Goal: Information Seeking & Learning: Learn about a topic

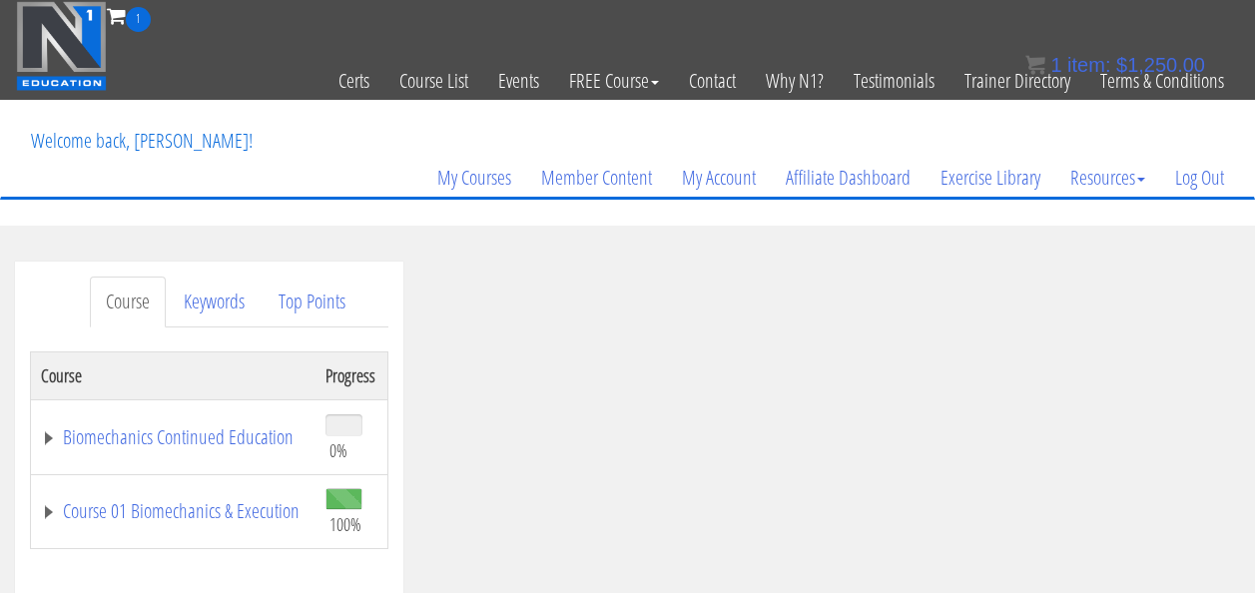
scroll to position [220, 0]
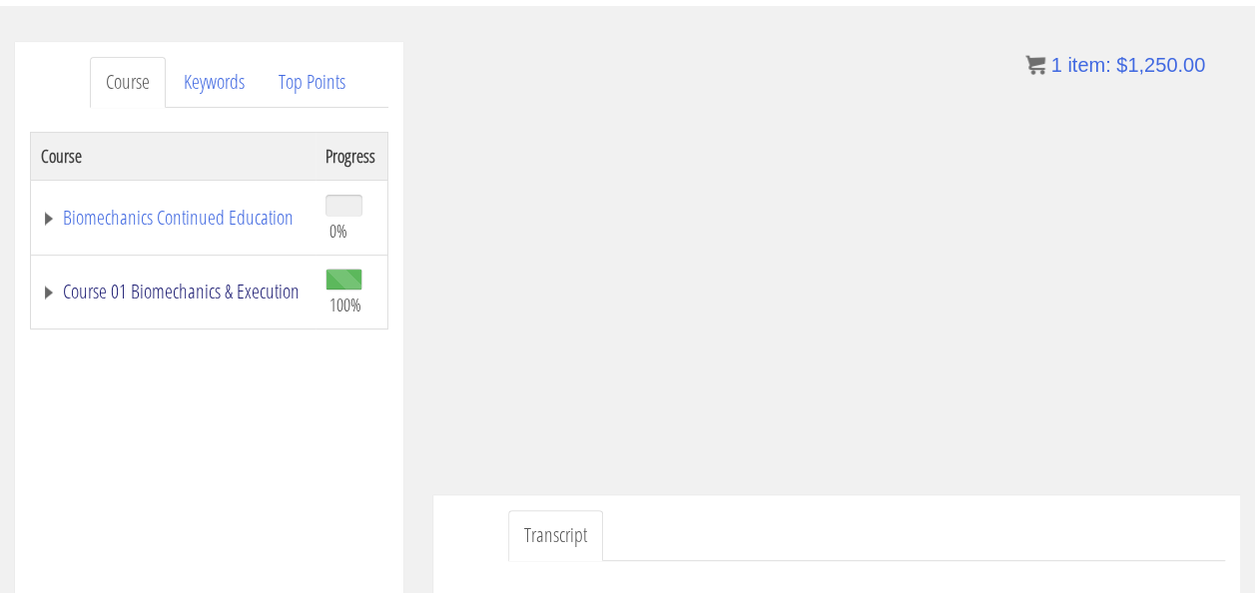
click at [151, 293] on link "Course 01 Biomechanics & Execution" at bounding box center [173, 291] width 265 height 20
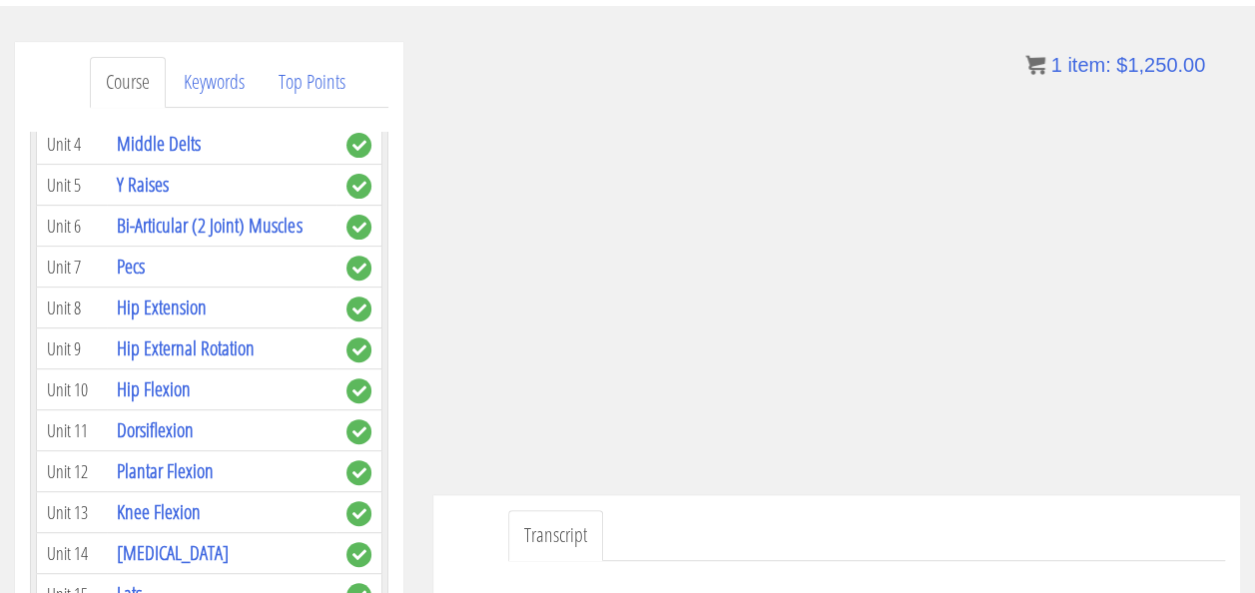
scroll to position [852, 0]
click at [140, 253] on link "Pecs" at bounding box center [131, 266] width 28 height 27
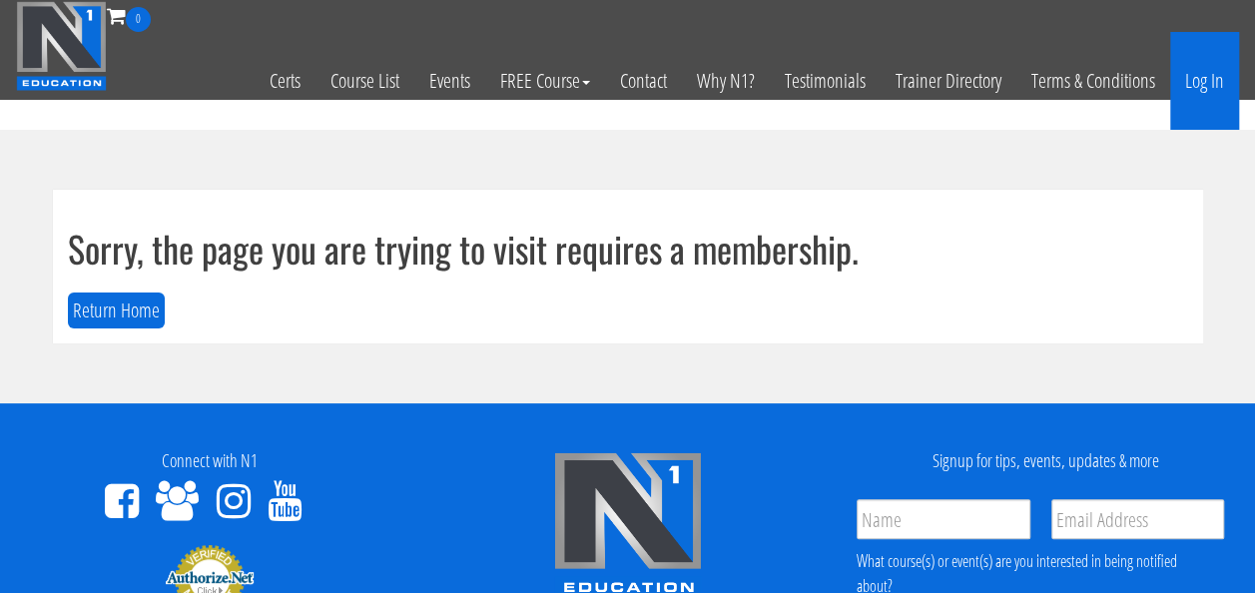
click at [1210, 82] on link "Log In" at bounding box center [1204, 81] width 69 height 98
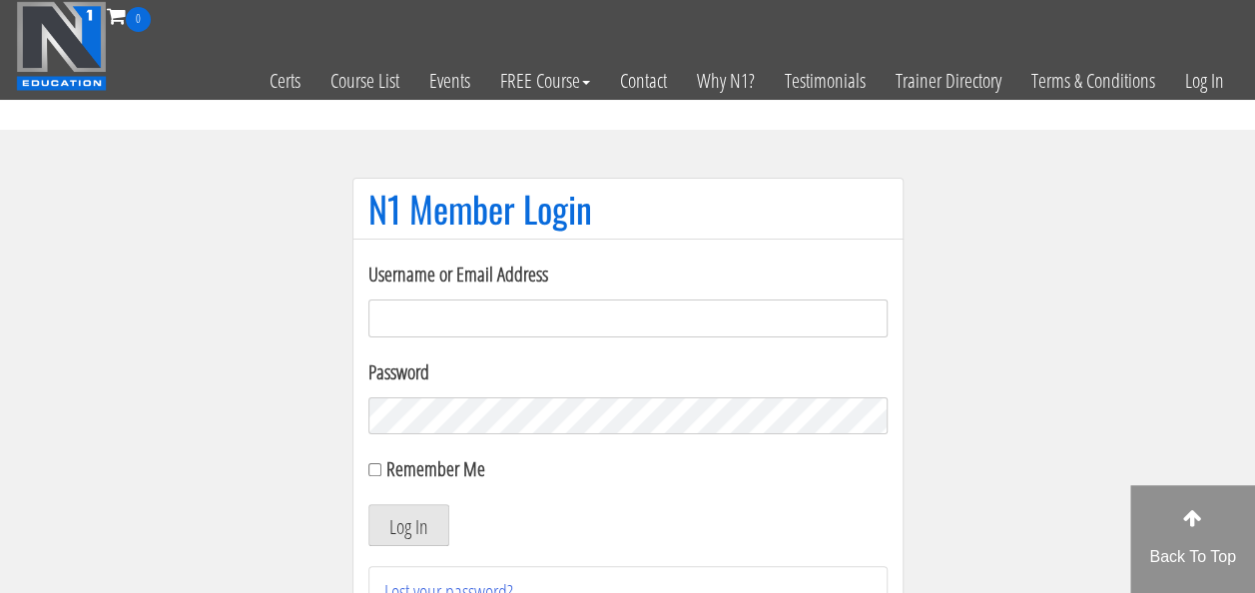
type input "m.pieroelie@gmail.com"
click at [373, 460] on div "Remember Me" at bounding box center [627, 469] width 519 height 30
click at [373, 464] on input "Remember Me" at bounding box center [374, 469] width 13 height 13
checkbox input "true"
click at [391, 523] on button "Log In" at bounding box center [408, 525] width 81 height 42
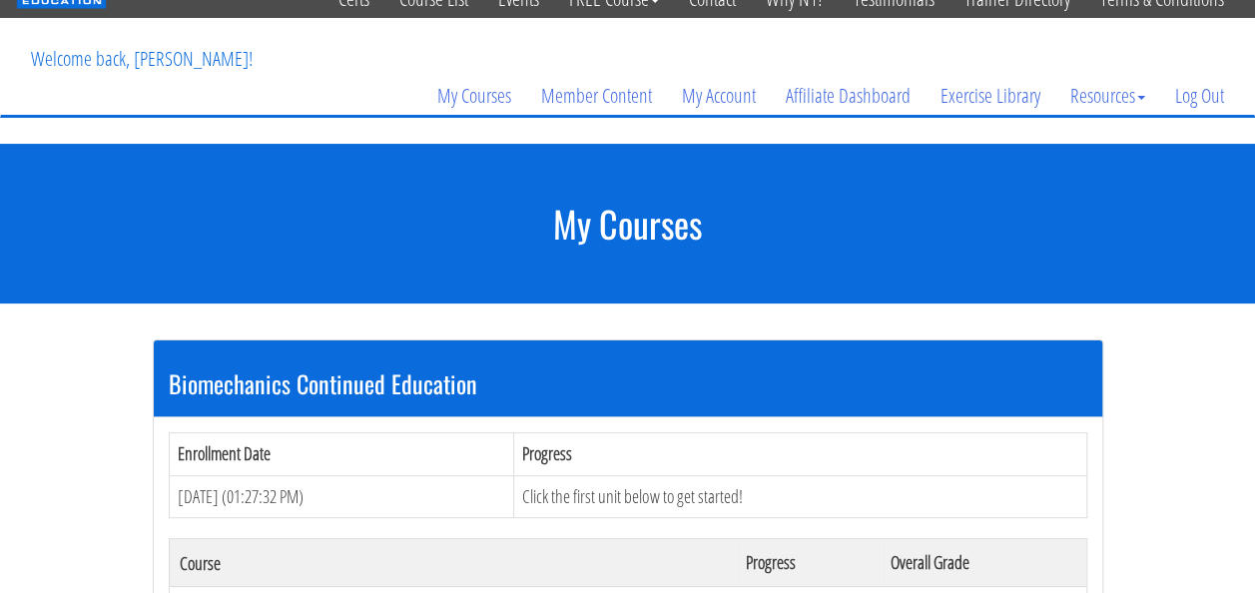
scroll to position [213, 0]
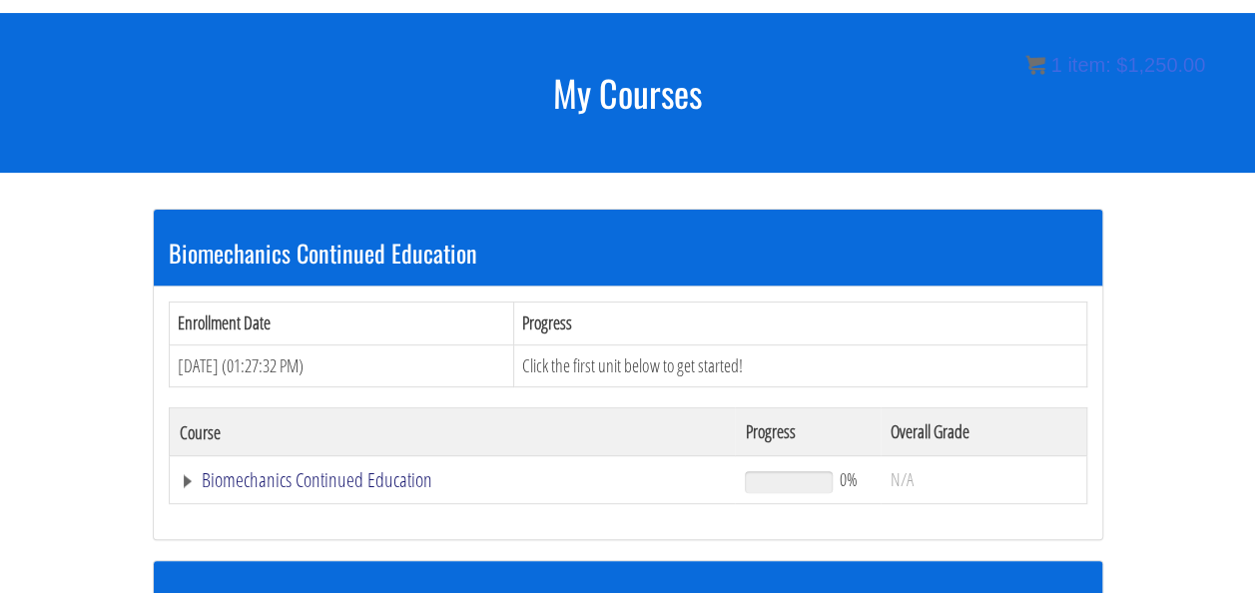
click at [272, 474] on link "Biomechanics Continued Education" at bounding box center [453, 480] width 546 height 20
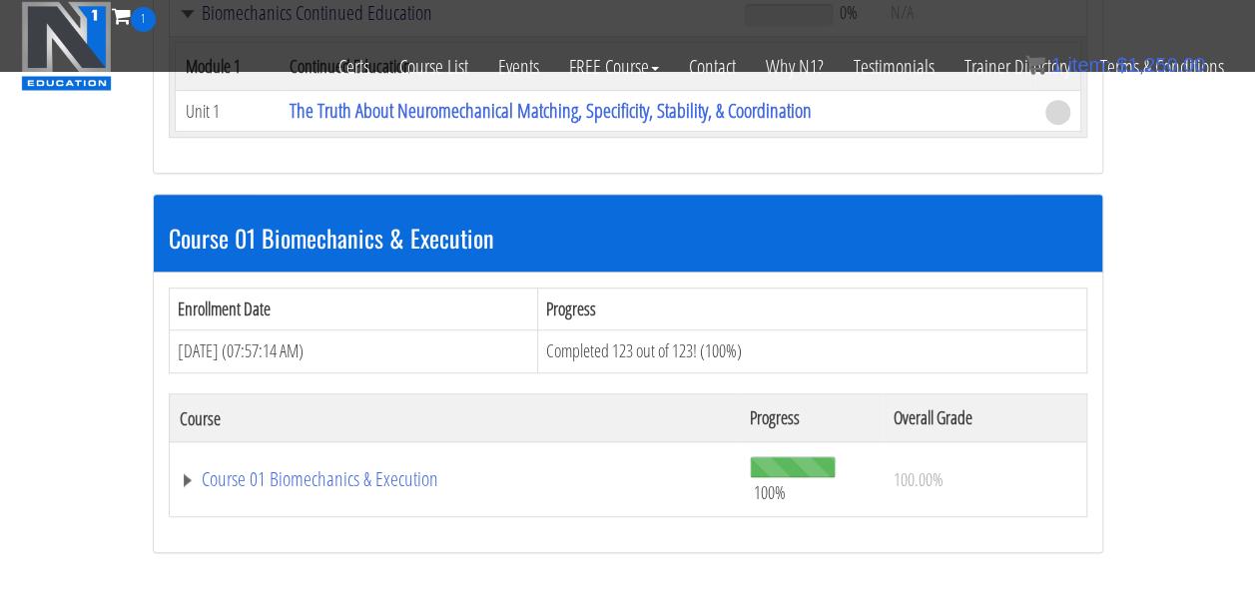
scroll to position [551, 0]
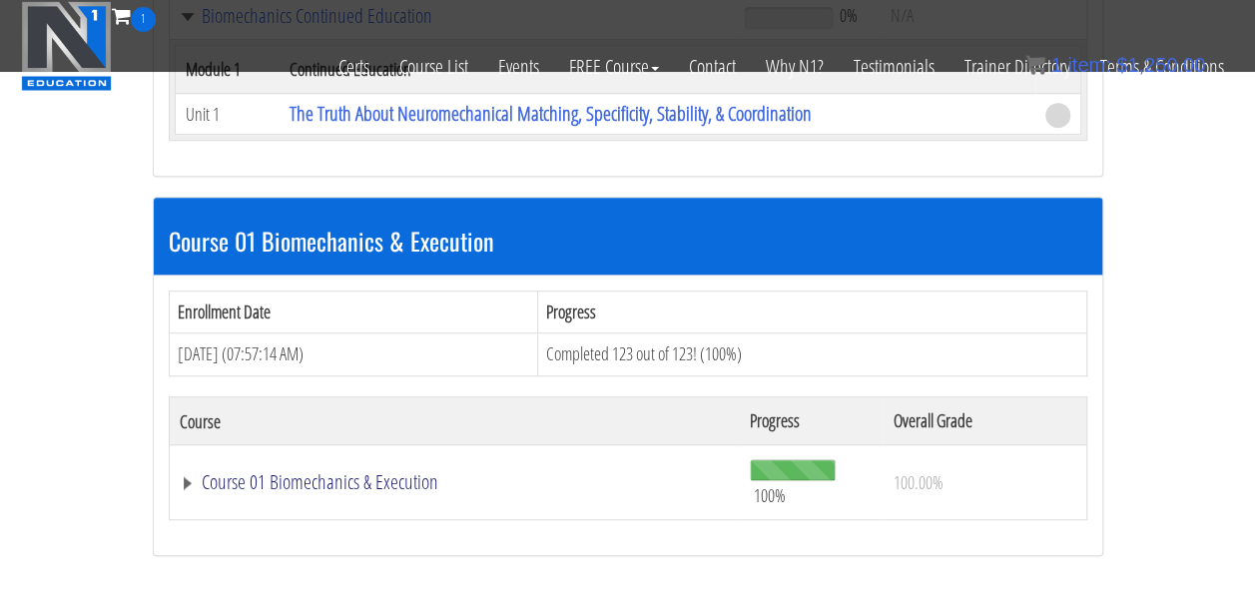
click at [376, 472] on link "Course 01 Biomechanics & Execution" at bounding box center [455, 482] width 551 height 20
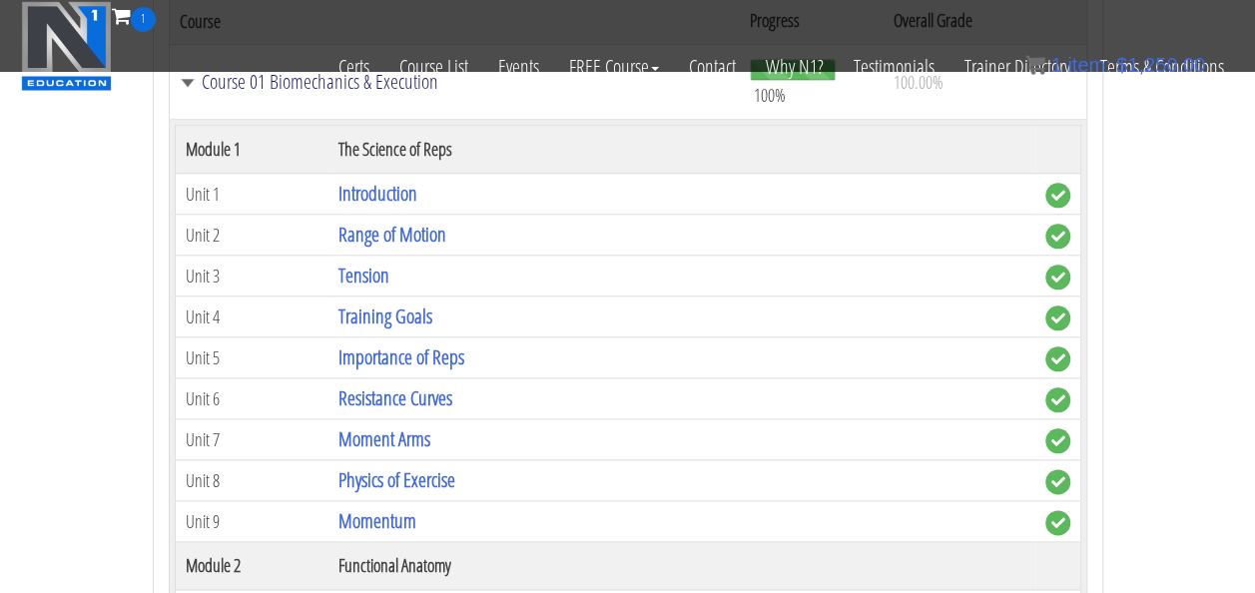
scroll to position [1380, 0]
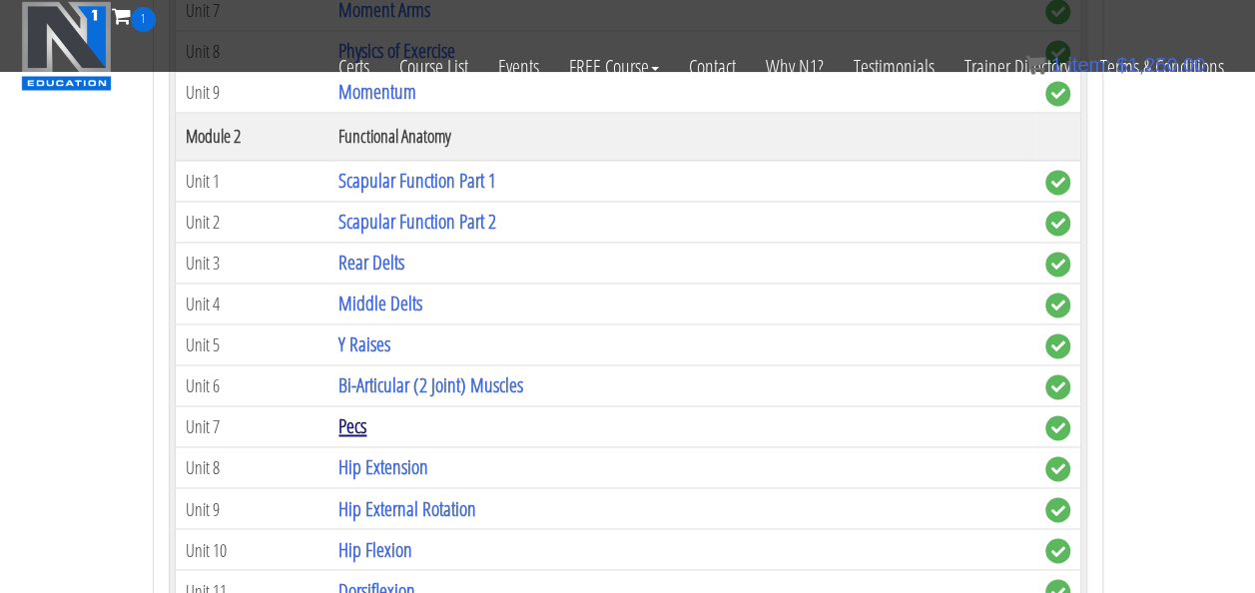
click at [349, 412] on link "Pecs" at bounding box center [352, 425] width 28 height 27
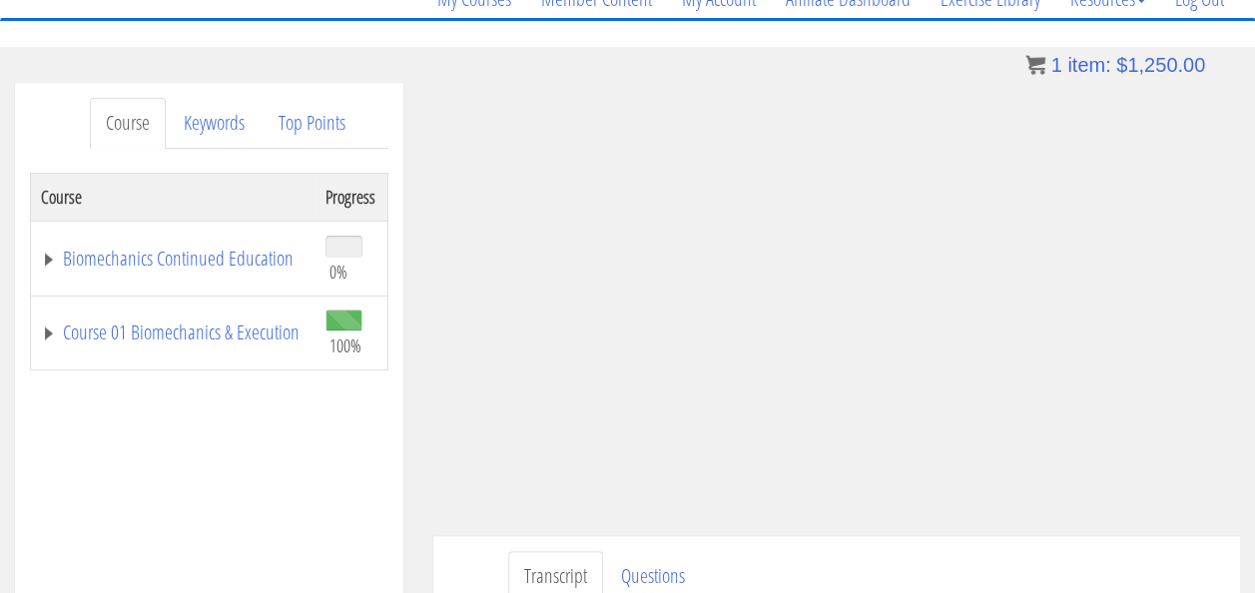
scroll to position [178, 0]
